Goal: Information Seeking & Learning: Find specific fact

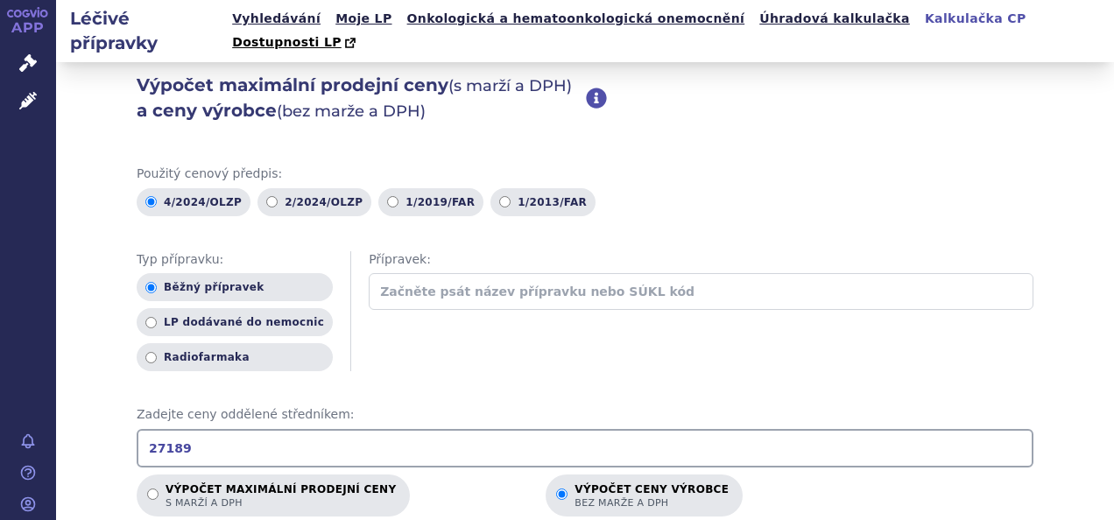
scroll to position [263, 0]
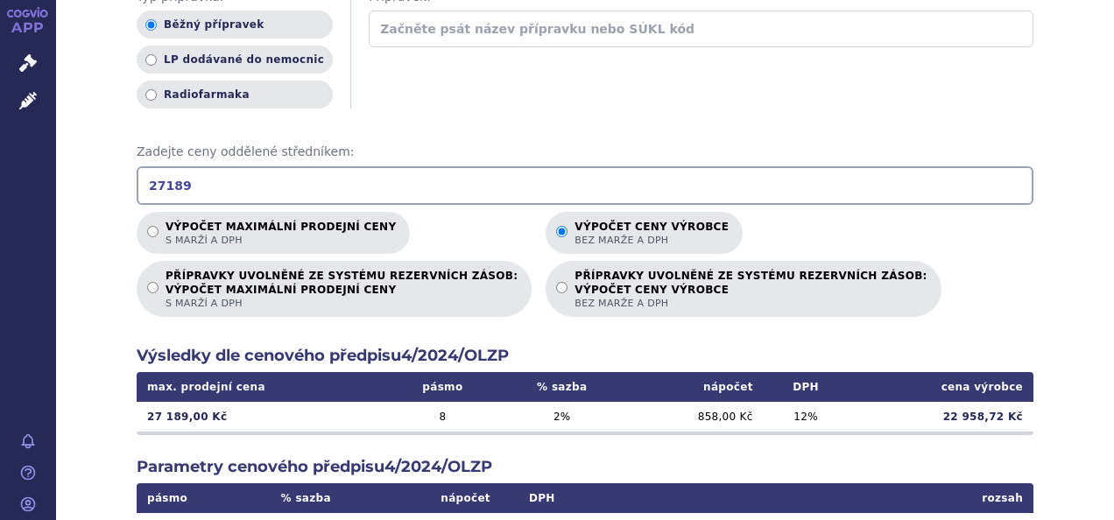
drag, startPoint x: 338, startPoint y: 152, endPoint x: 58, endPoint y: 133, distance: 281.0
click at [58, 133] on div "Výpočet maximální prodejní ceny (s marží a DPH) a ceny výrobce (bez marže a DPH…" at bounding box center [585, 299] width 1058 height 1001
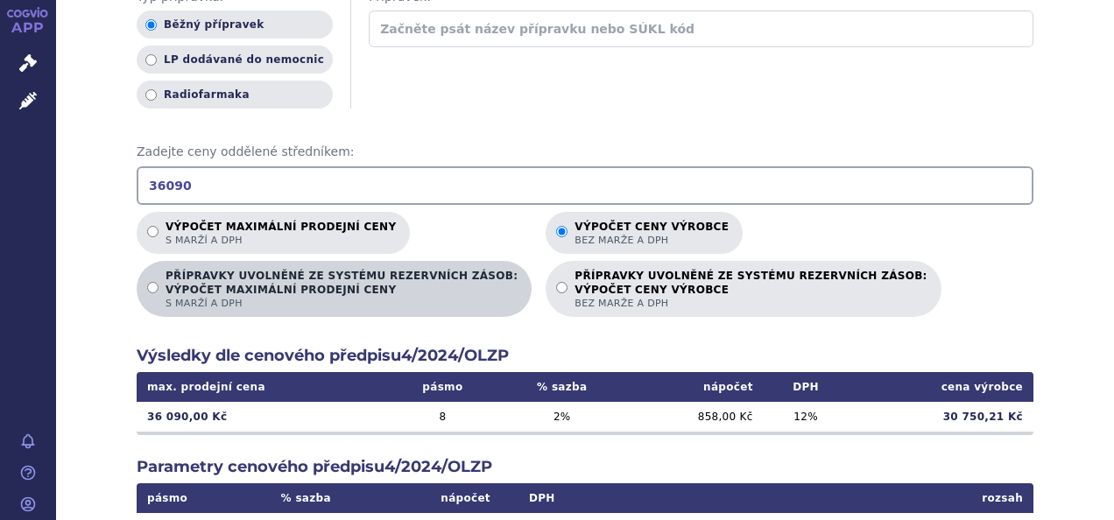
type input "36090"
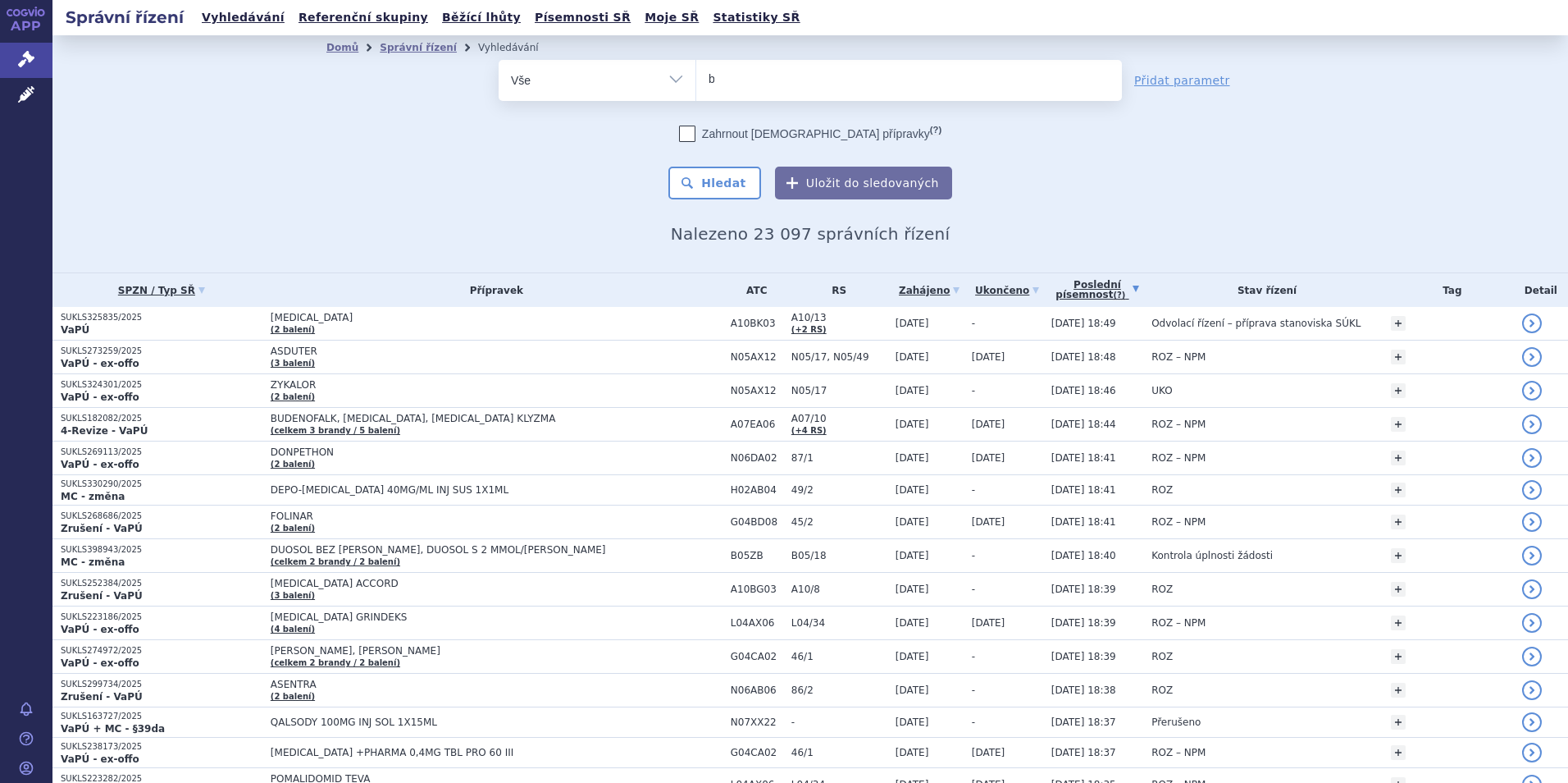
type input "bi"
type input "bim"
type input "bimze"
type input "bimzelx"
select select "bimzelx"
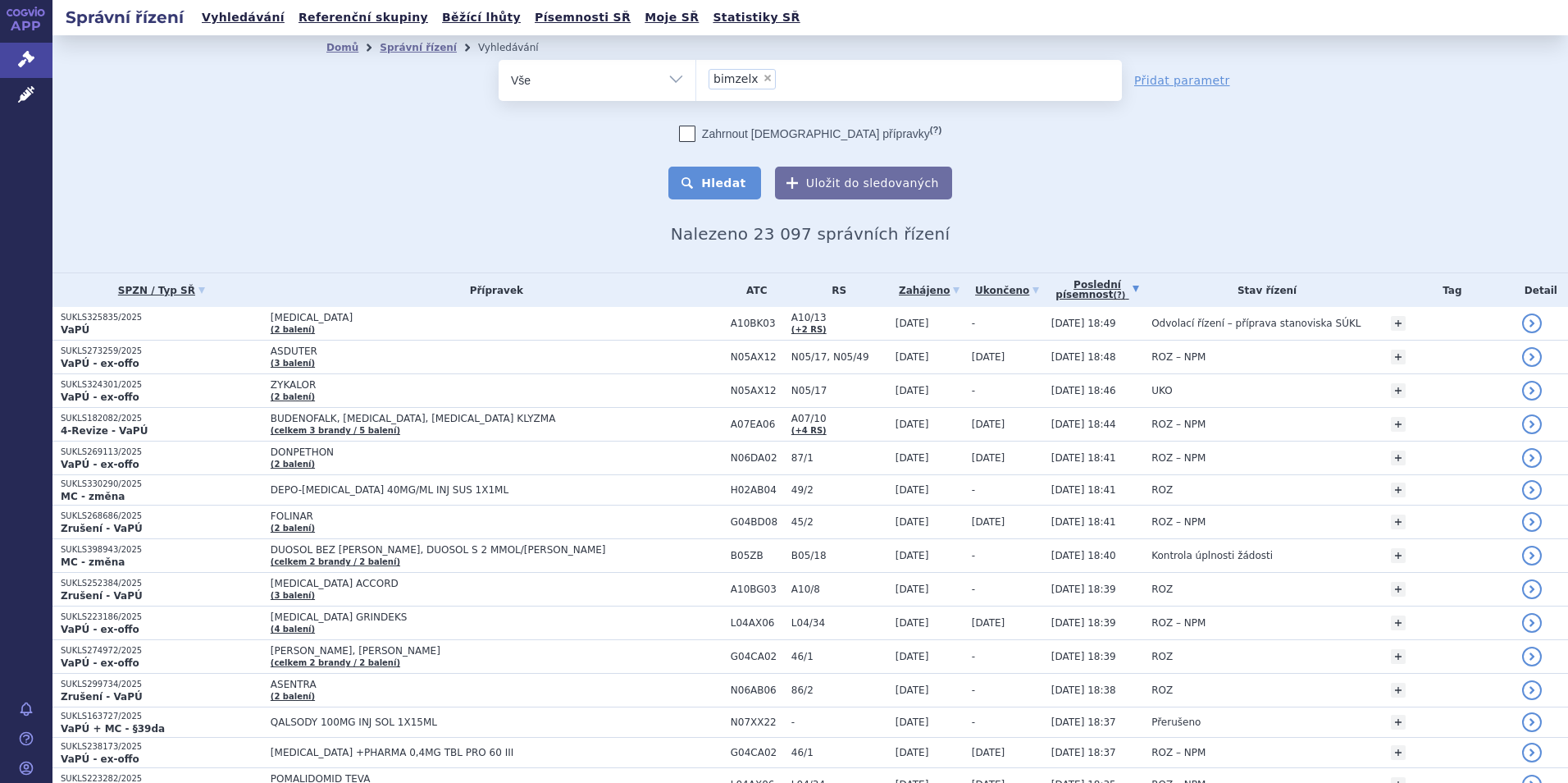
click at [706, 191] on button "Hledat" at bounding box center [714, 183] width 93 height 33
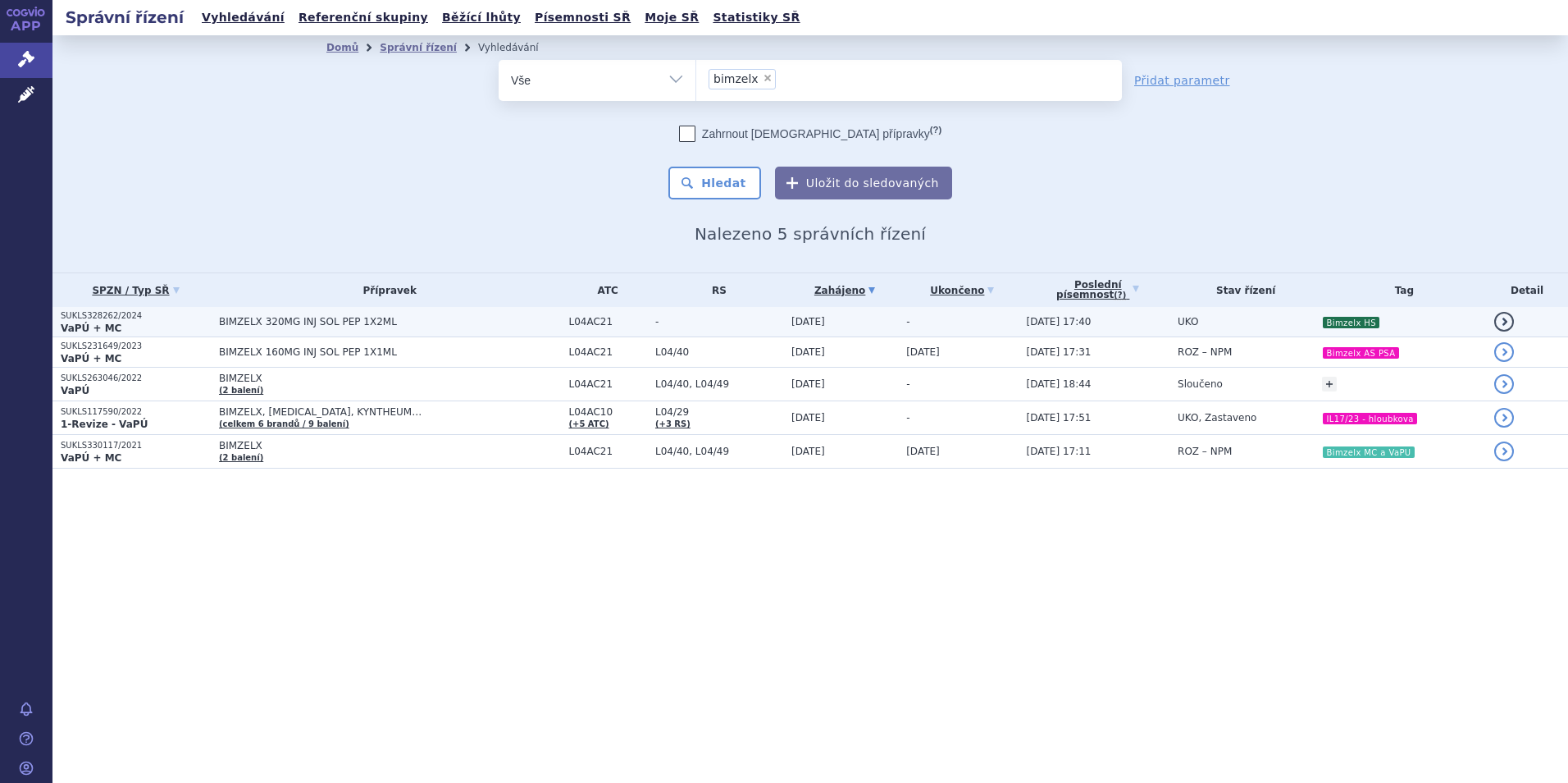
click at [479, 327] on span "BIMZELX 320MG INJ SOL PEP 1X2ML" at bounding box center [389, 321] width 342 height 11
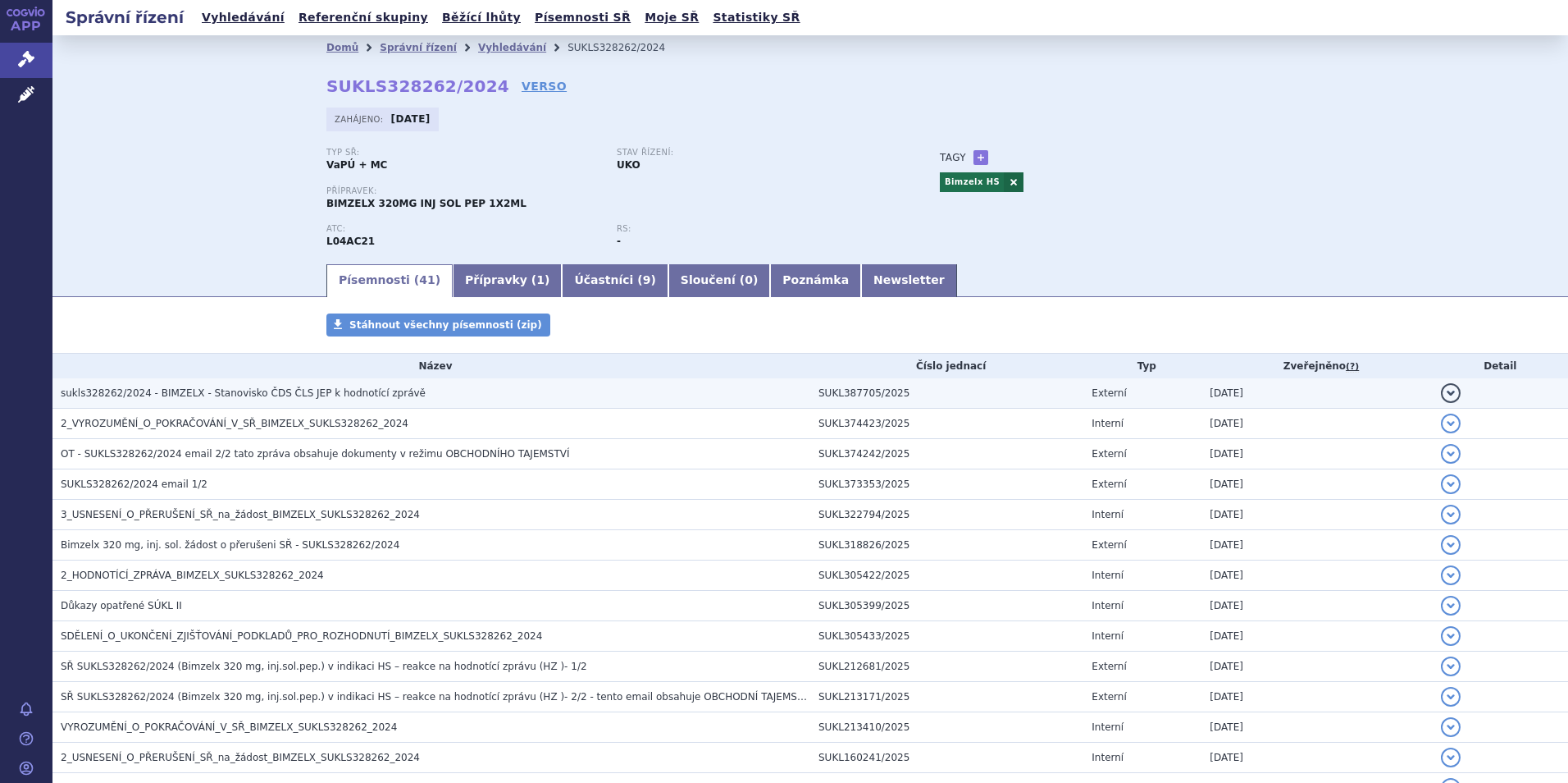
click at [347, 395] on span "sukls328262/2024 - BIMZELX - Stanovisko ČDS ČLS JEP k hodnotící zprávě" at bounding box center [243, 392] width 365 height 11
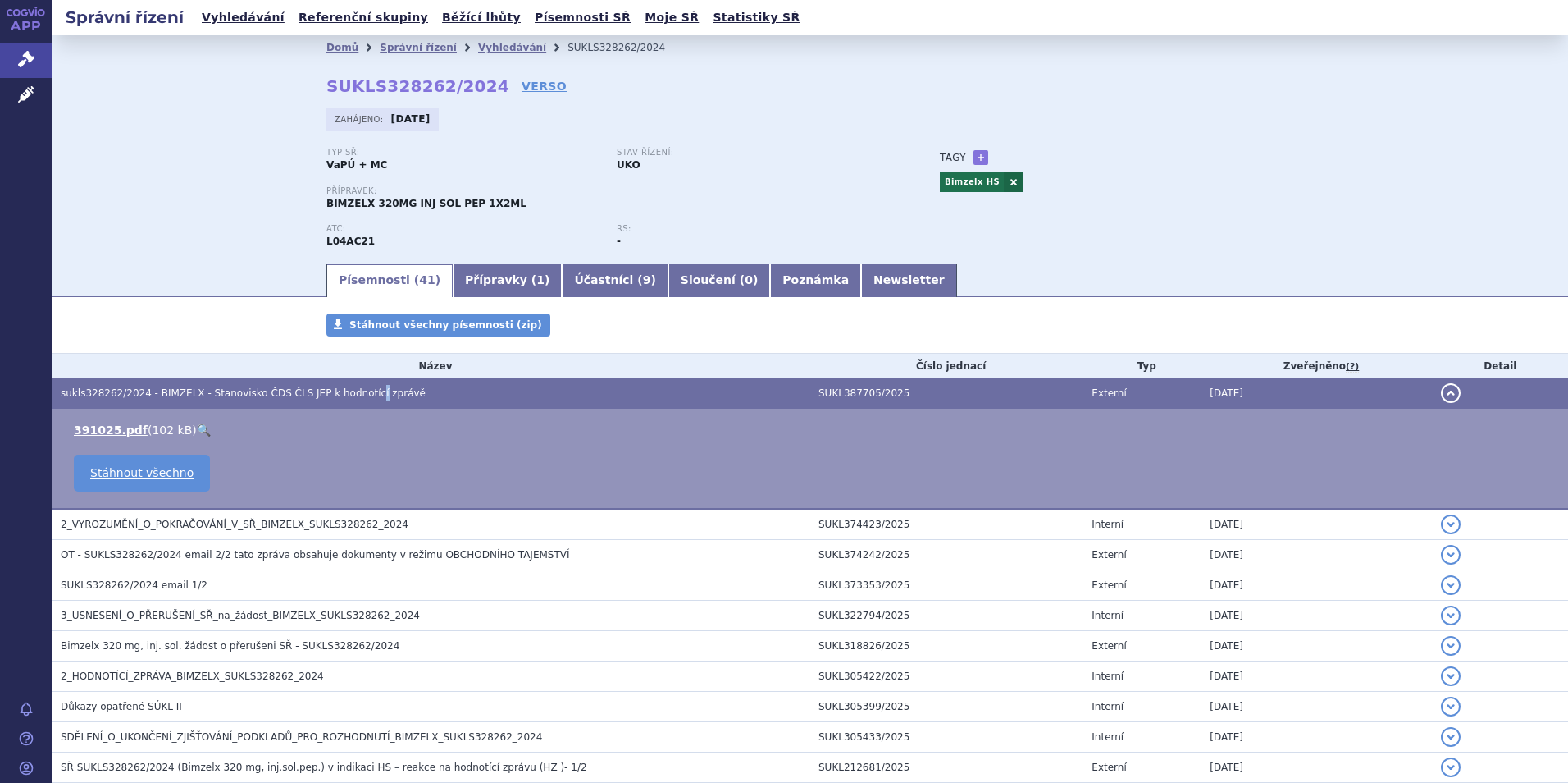
click at [349, 395] on span "sukls328262/2024 - BIMZELX - Stanovisko ČDS ČLS JEP k hodnotící zprávě" at bounding box center [243, 392] width 365 height 11
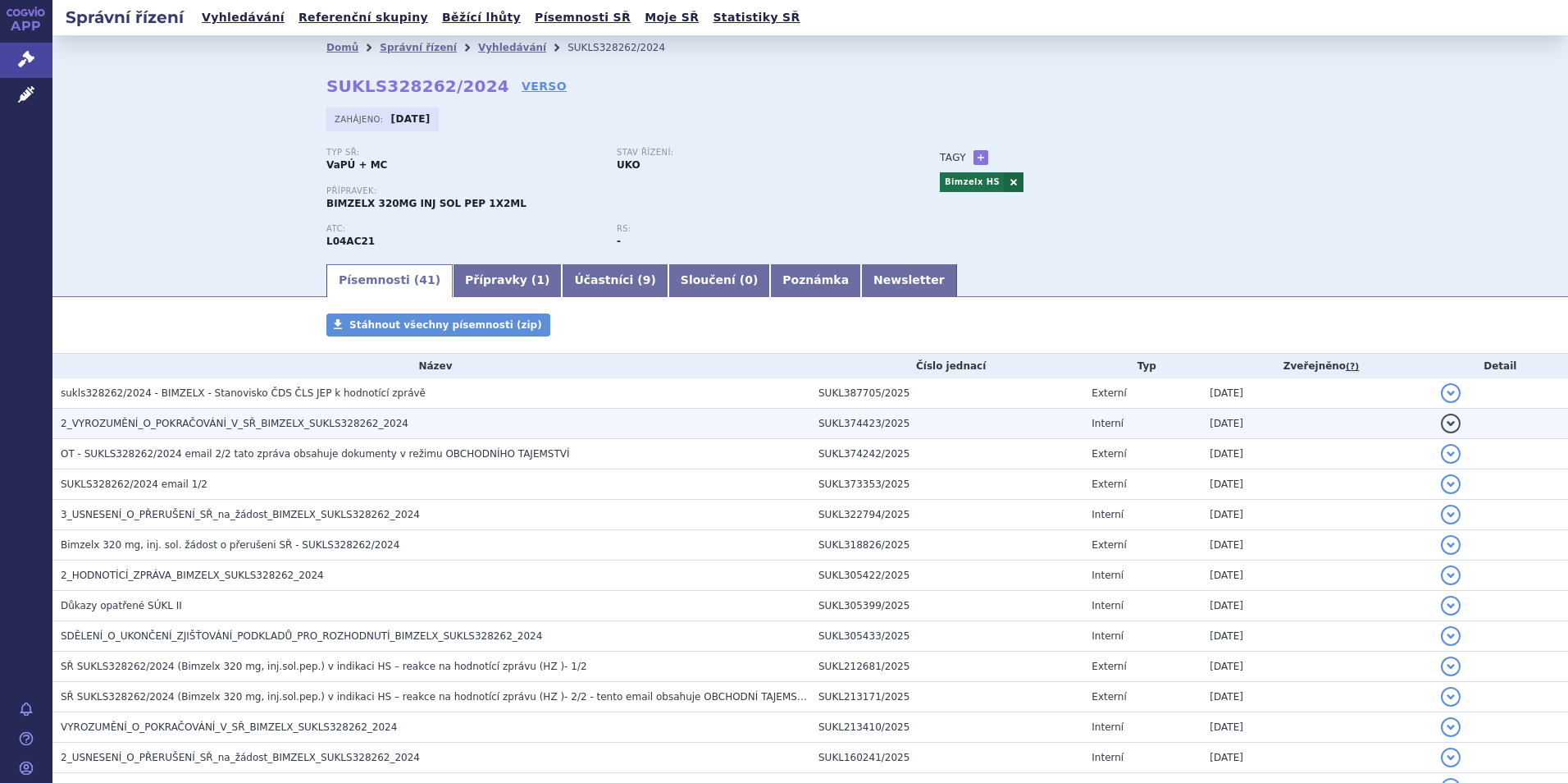
drag, startPoint x: 349, startPoint y: 395, endPoint x: 324, endPoint y: 432, distance: 44.7
click at [324, 432] on h3 "2_VYROZUMĚNÍ_O_POKRAČOVÁNÍ_V_SŘ_BIMZELX_SUKLS328262_2024" at bounding box center [435, 423] width 750 height 17
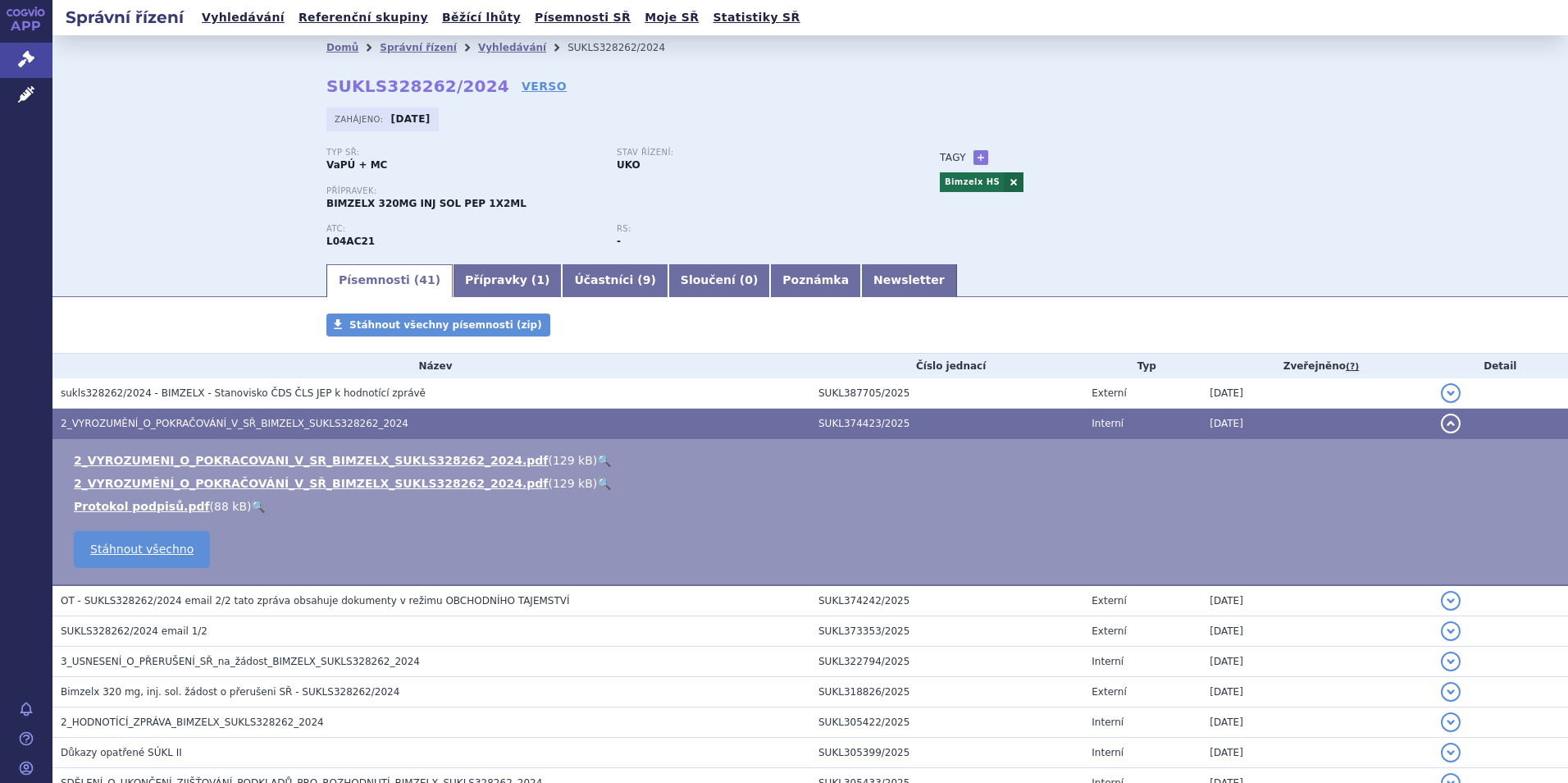
click at [318, 415] on h3 "2_VYROZUMĚNÍ_O_POKRAČOVÁNÍ_V_SŘ_BIMZELX_SUKLS328262_2024" at bounding box center [435, 423] width 750 height 17
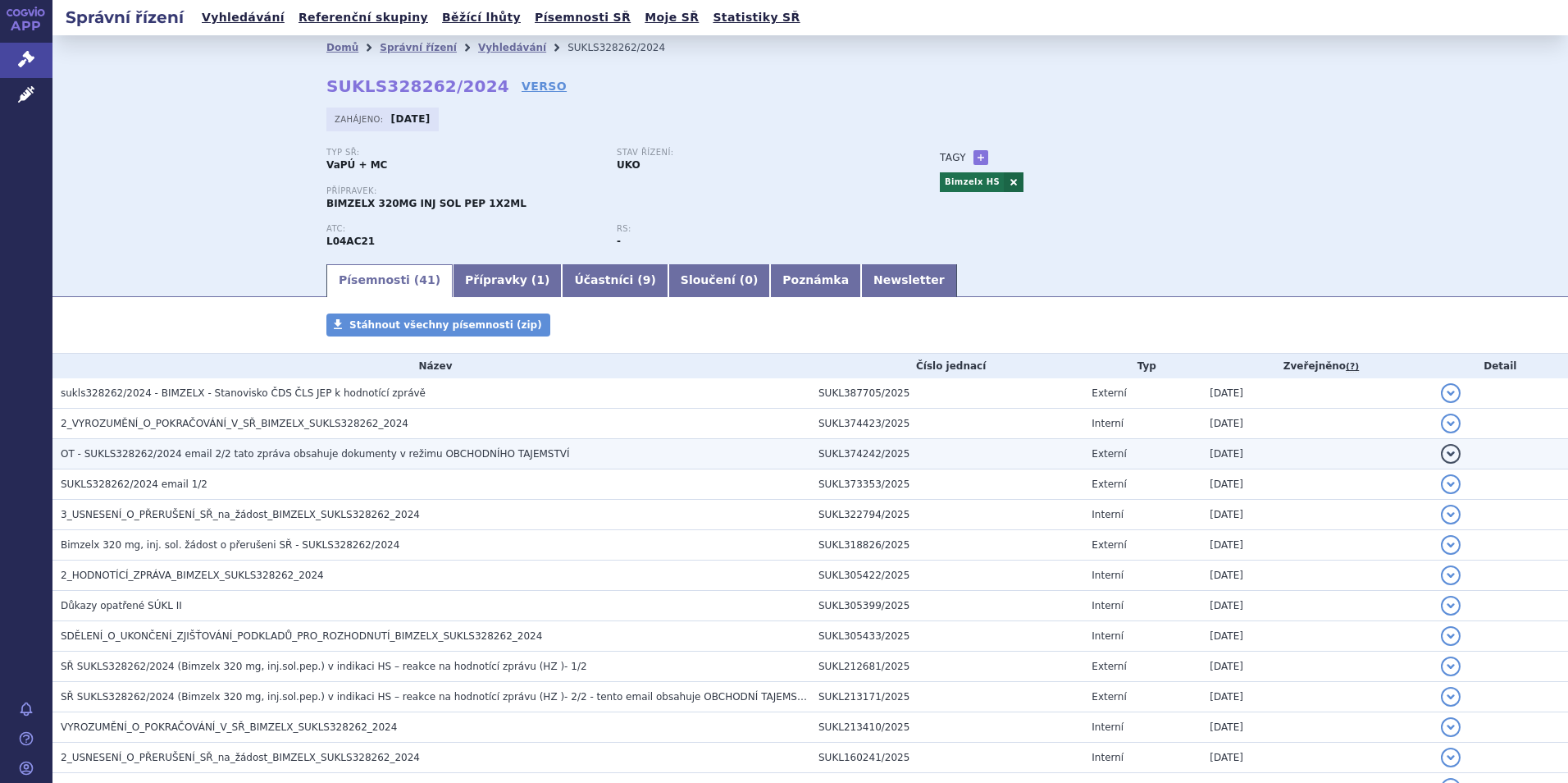
click at [308, 452] on span "OT - SUKLS328262/2024 email 2/2 tato zpráva obsahuje dokumenty v režimu OBCHODN…" at bounding box center [315, 453] width 509 height 11
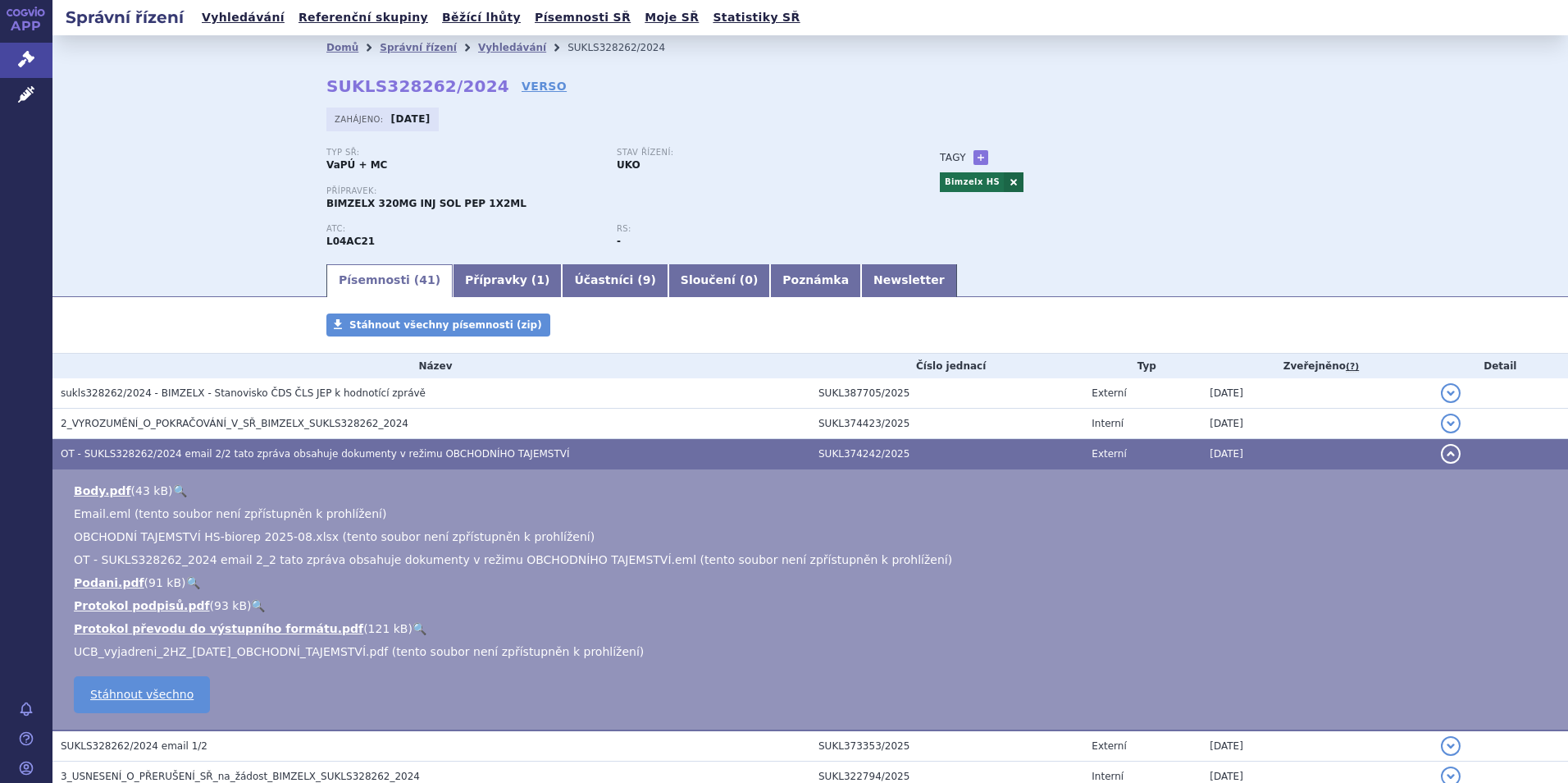
click at [308, 452] on span "OT - SUKLS328262/2024 email 2/2 tato zpráva obsahuje dokumenty v režimu OBCHODN…" at bounding box center [315, 453] width 509 height 11
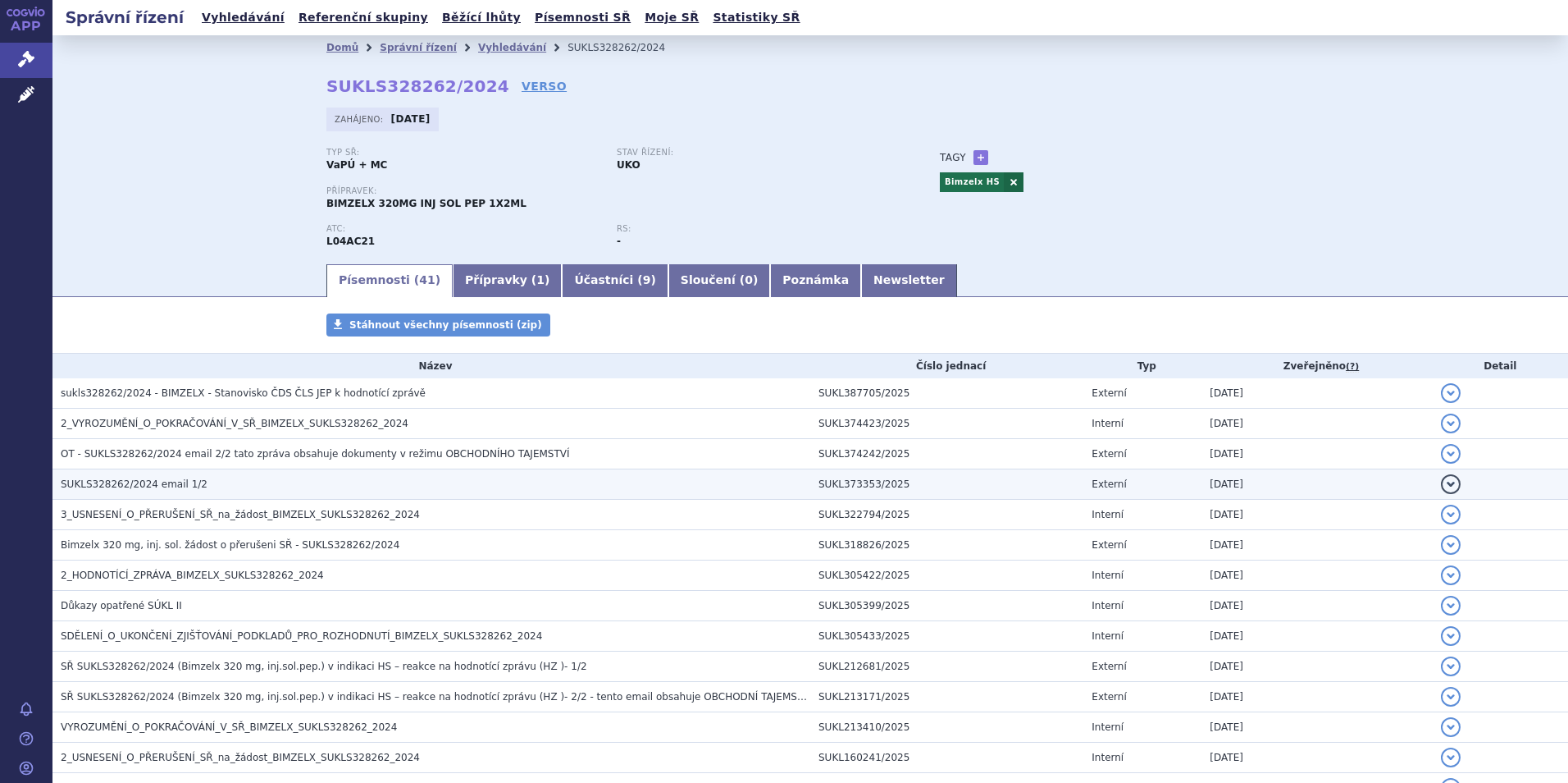
click at [304, 480] on h3 "SUKLS328262/2024 email 1/2" at bounding box center [435, 484] width 750 height 17
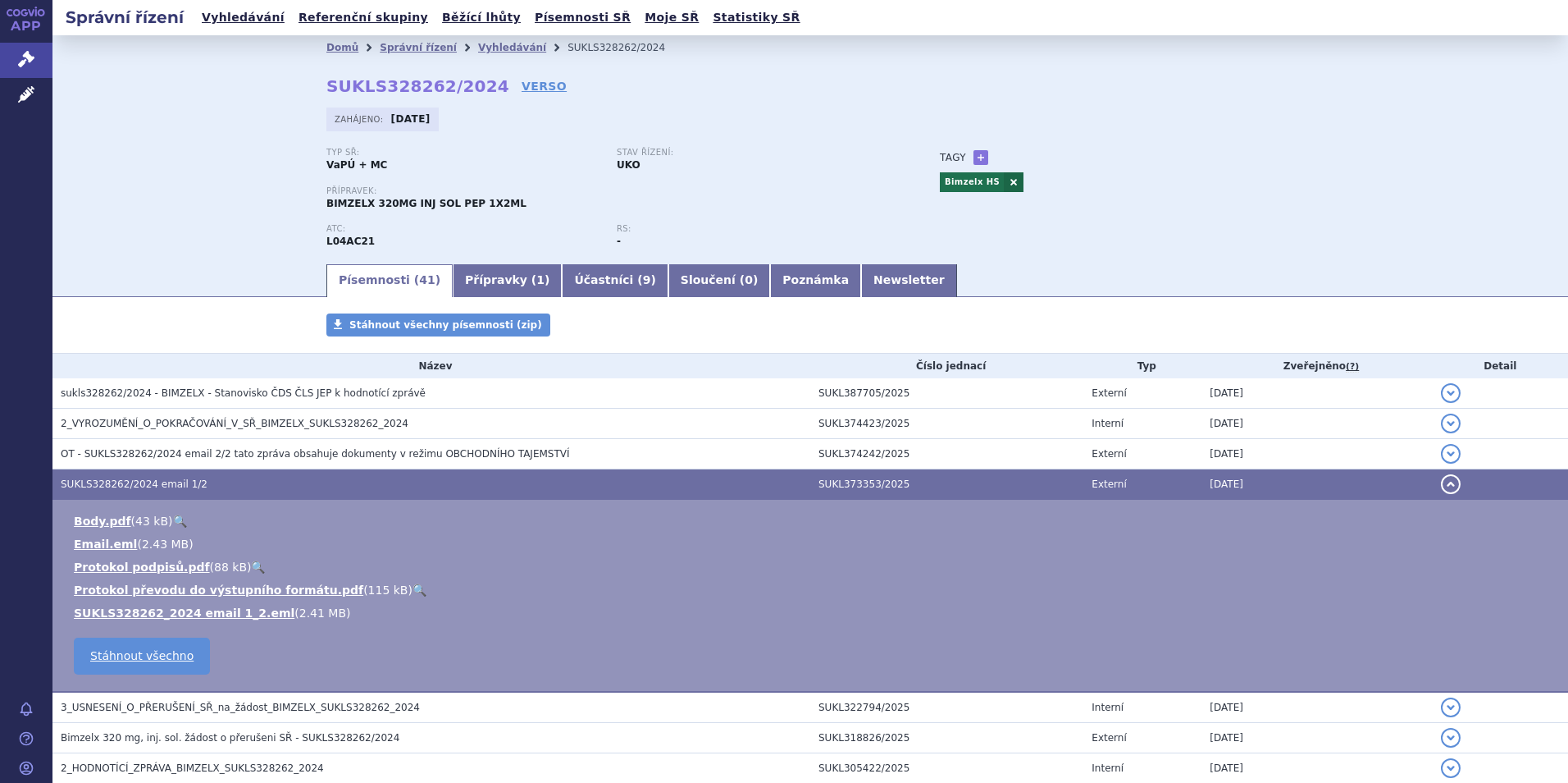
click at [304, 480] on h3 "SUKLS328262/2024 email 1/2" at bounding box center [435, 484] width 750 height 17
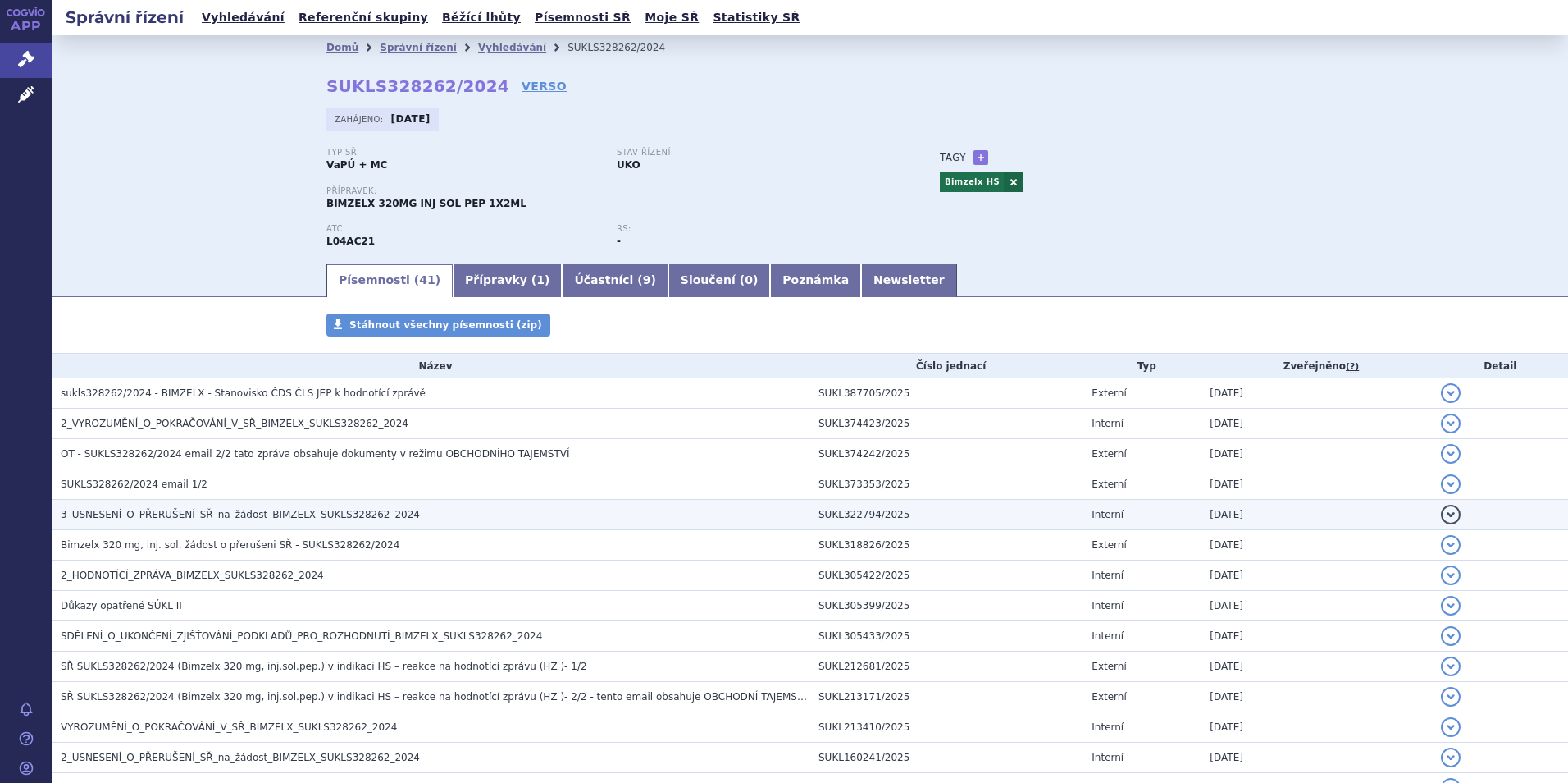
click at [291, 526] on td "3_USNESENÍ_O_PŘERUŠENÍ_SŘ_na_žádost_BIMZELX_SUKLS328262_2024" at bounding box center [431, 514] width 757 height 30
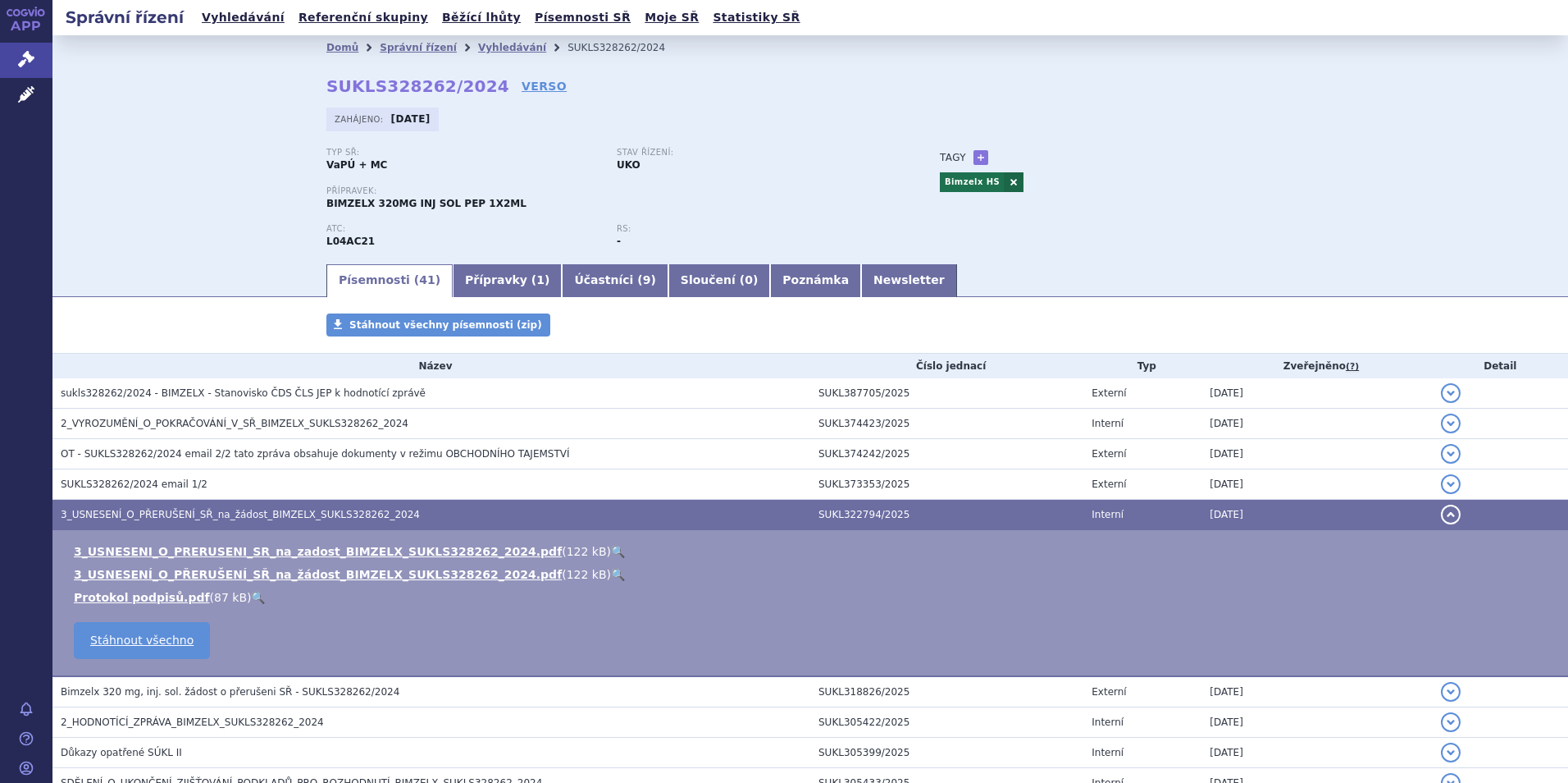
click at [287, 499] on td "3_USNESENÍ_O_PŘERUŠENÍ_SŘ_na_žádost_BIMZELX_SUKLS328262_2024" at bounding box center [431, 514] width 757 height 30
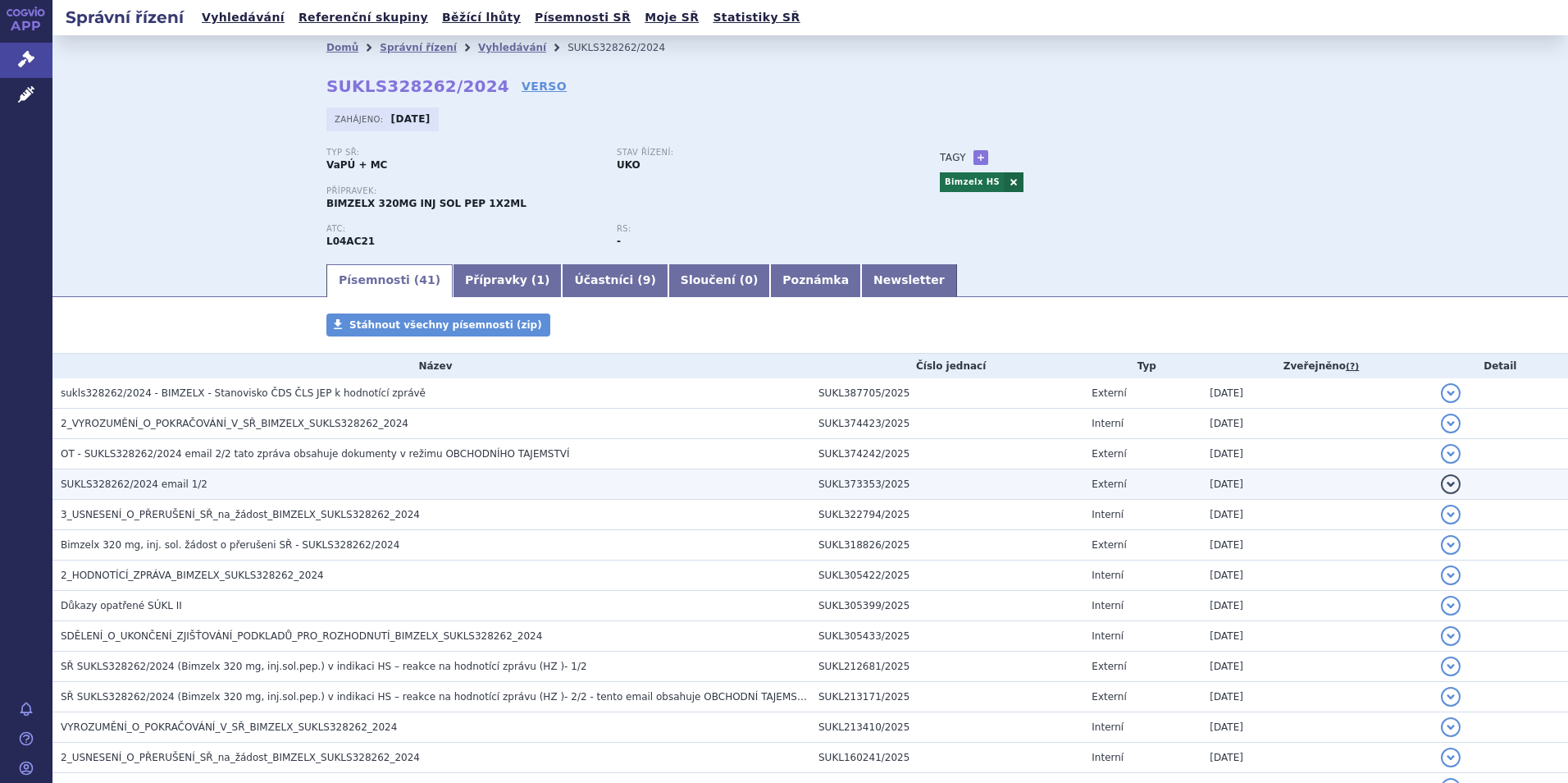
click at [288, 485] on h3 "SUKLS328262/2024 email 1/2" at bounding box center [435, 484] width 750 height 17
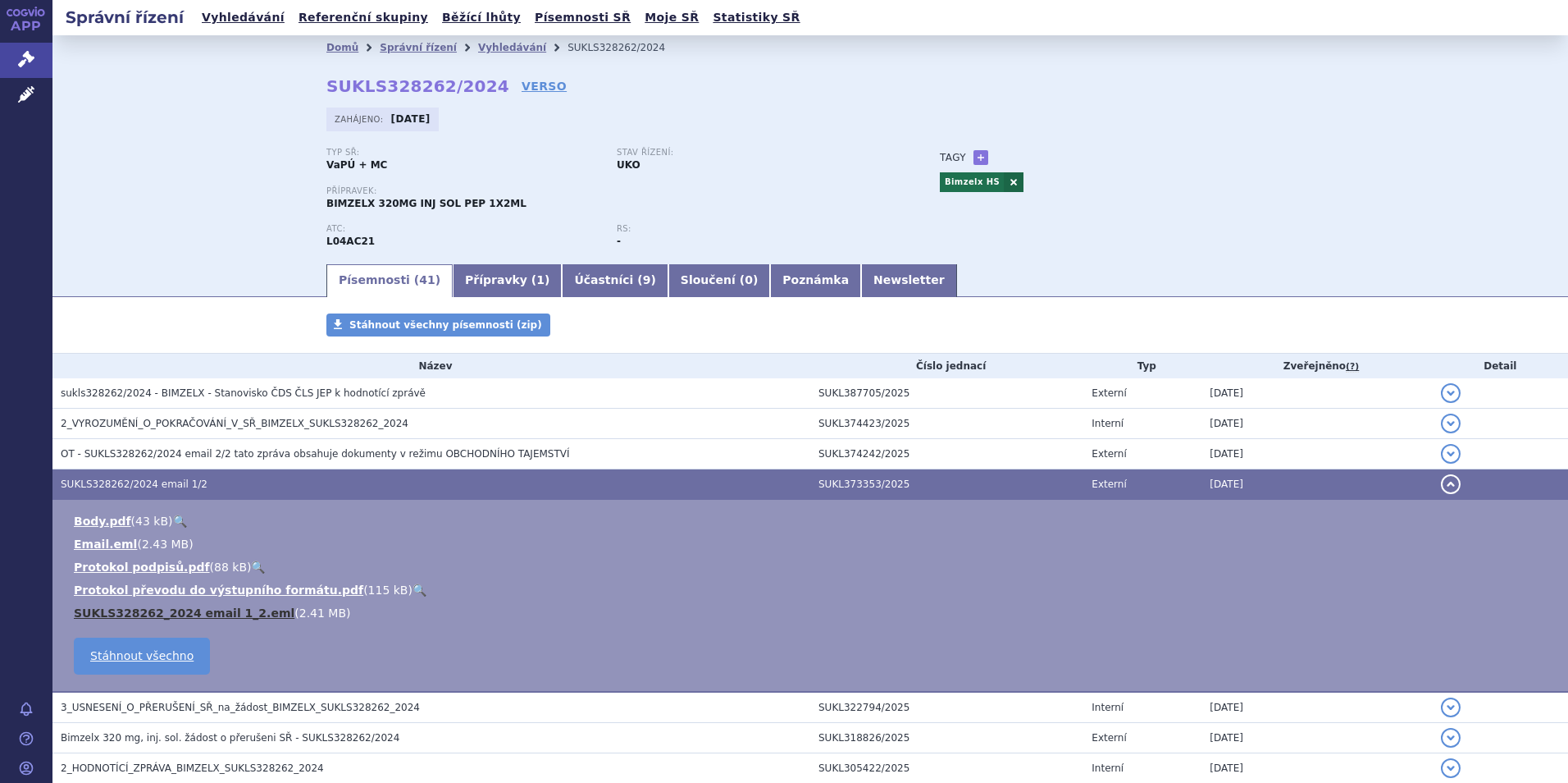
click at [233, 618] on link "SUKLS328262_2024 email 1_2.eml" at bounding box center [184, 613] width 221 height 13
